Goal: Complete application form: Complete application form

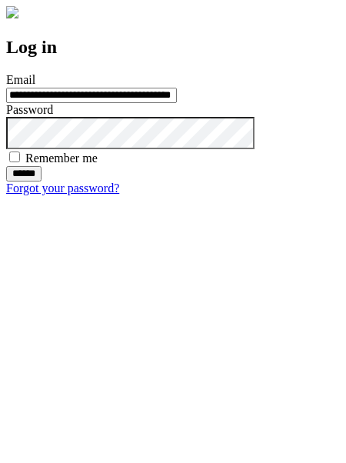
type input "**********"
click at [41, 181] on input "******" at bounding box center [23, 173] width 35 height 15
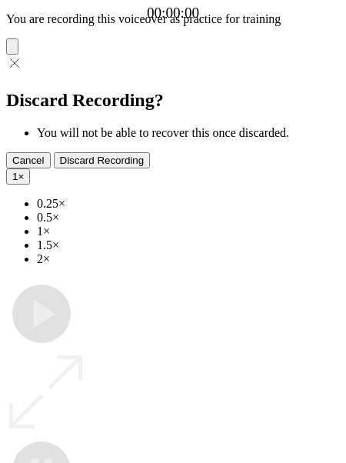
type input "**********"
